Goal: Check status: Check status

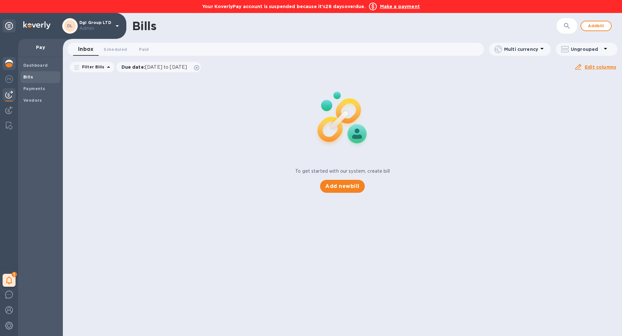
click at [7, 66] on img at bounding box center [9, 64] width 8 height 8
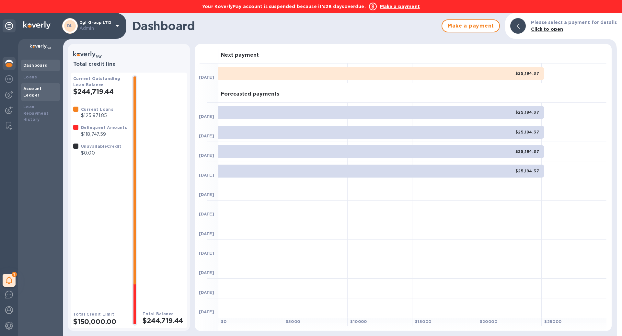
click at [42, 89] on b "Account Ledger" at bounding box center [32, 91] width 18 height 11
